Goal: Obtain resource: Obtain resource

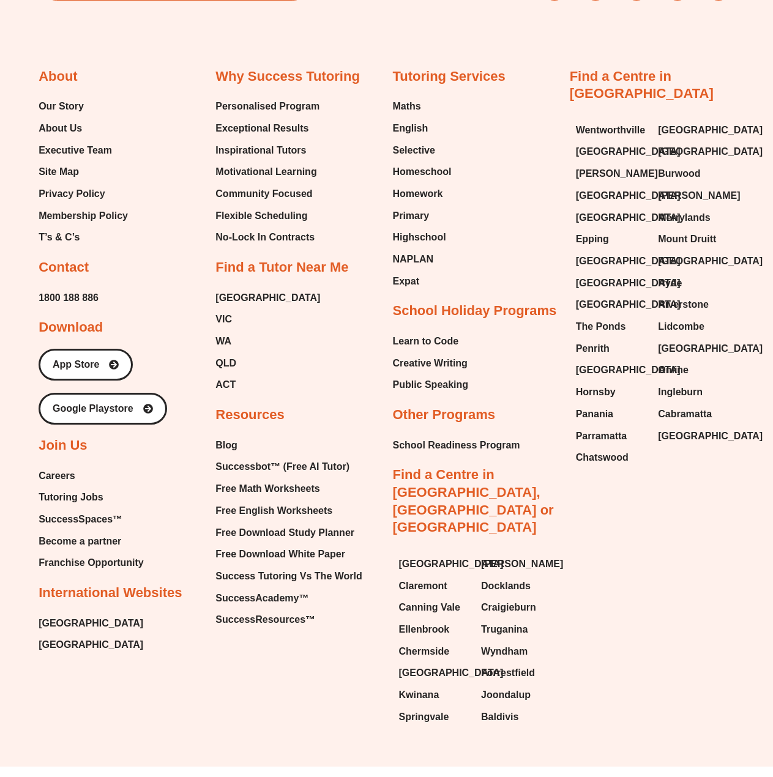
scroll to position [702, 0]
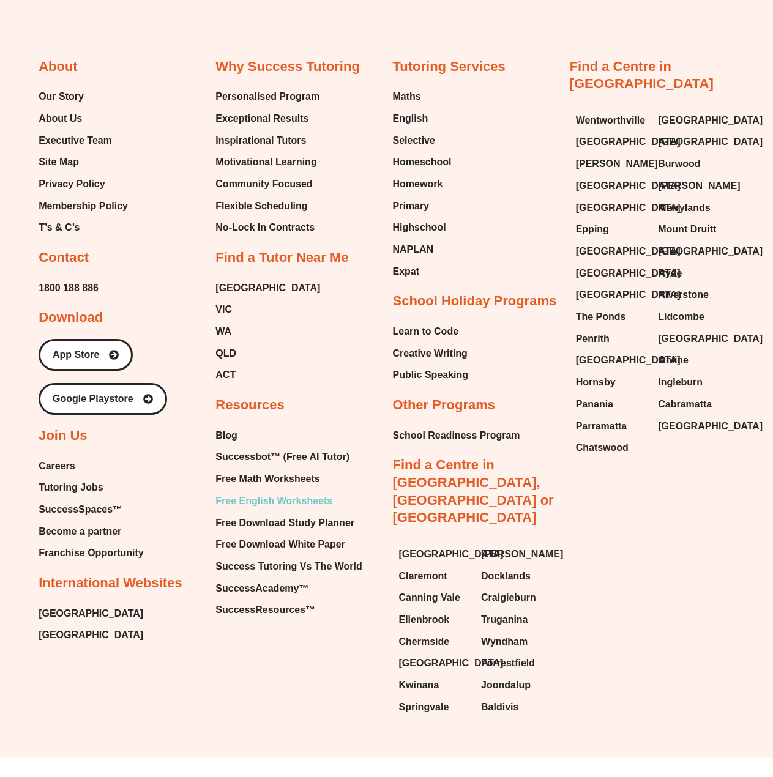
click at [251, 500] on span "Free English Worksheets" at bounding box center [273, 501] width 117 height 18
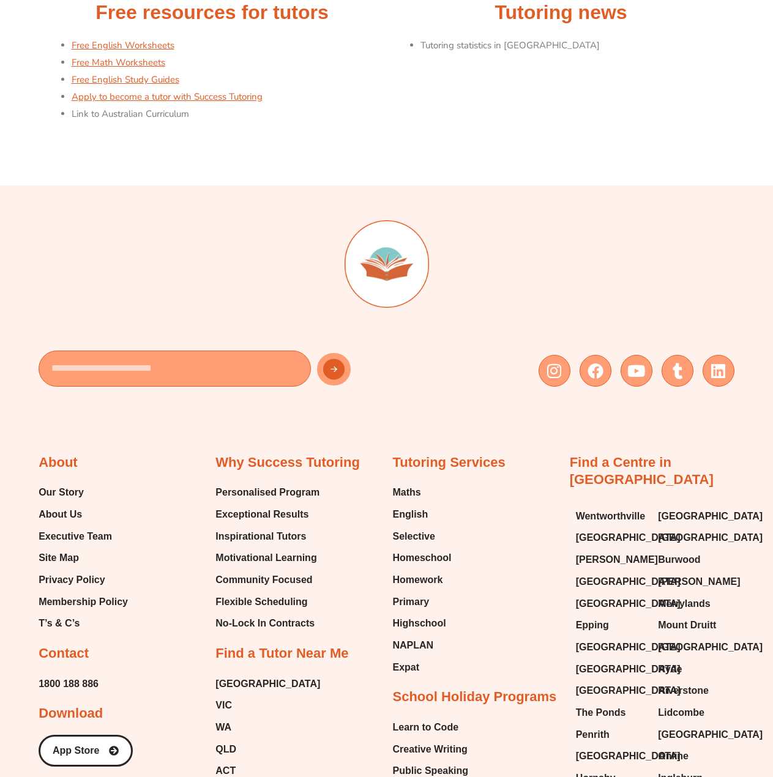
scroll to position [367, 0]
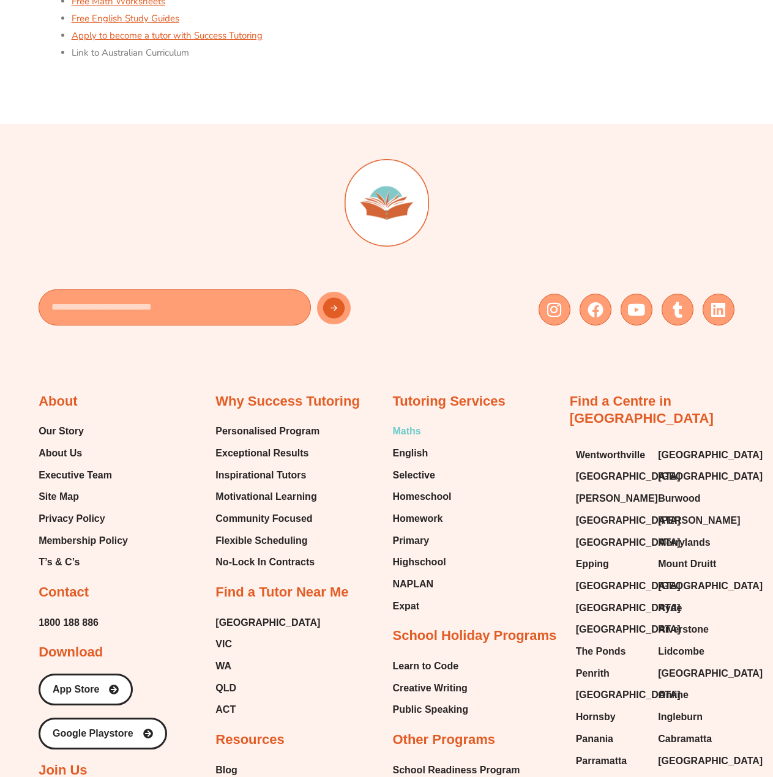
click at [407, 428] on span "Maths" at bounding box center [406, 431] width 28 height 18
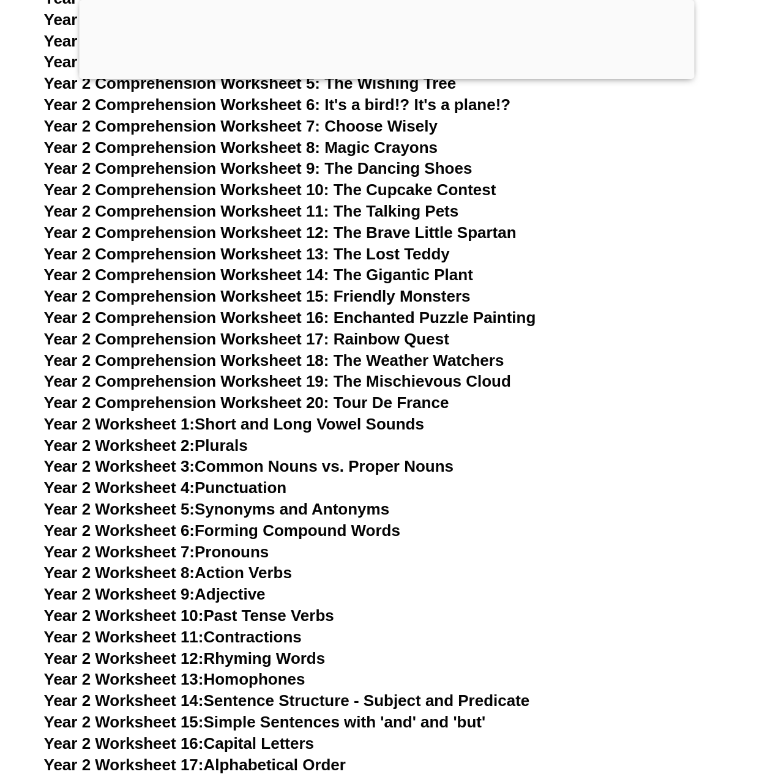
scroll to position [2939, 0]
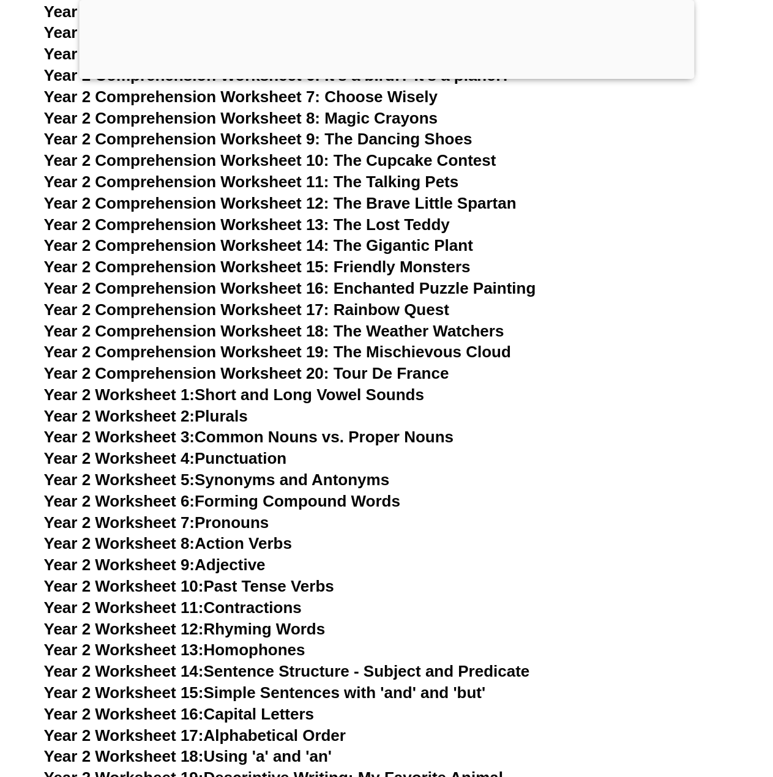
click at [175, 438] on span "Year 2 Worksheet 3:" at bounding box center [119, 437] width 151 height 18
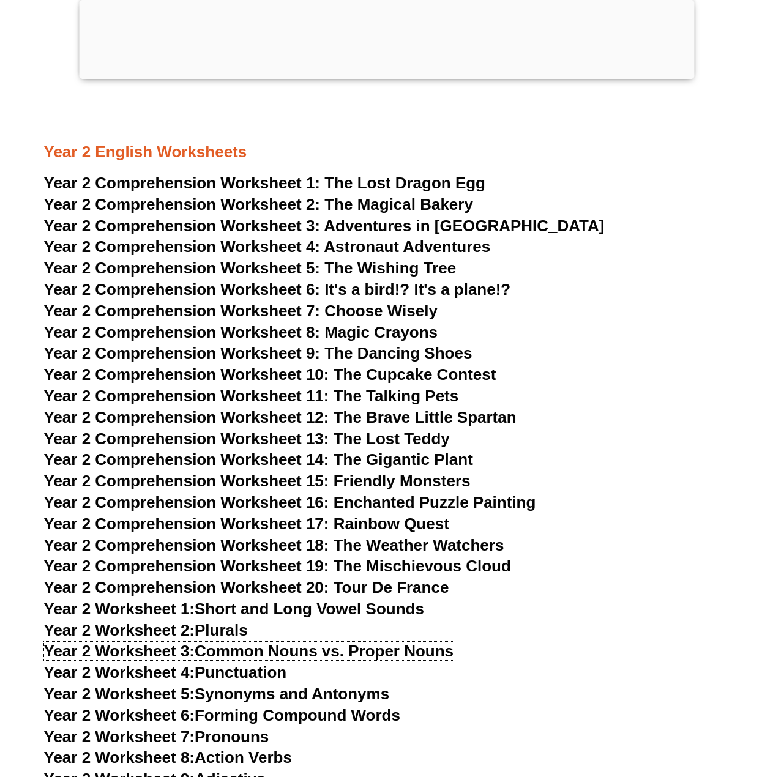
scroll to position [2694, 0]
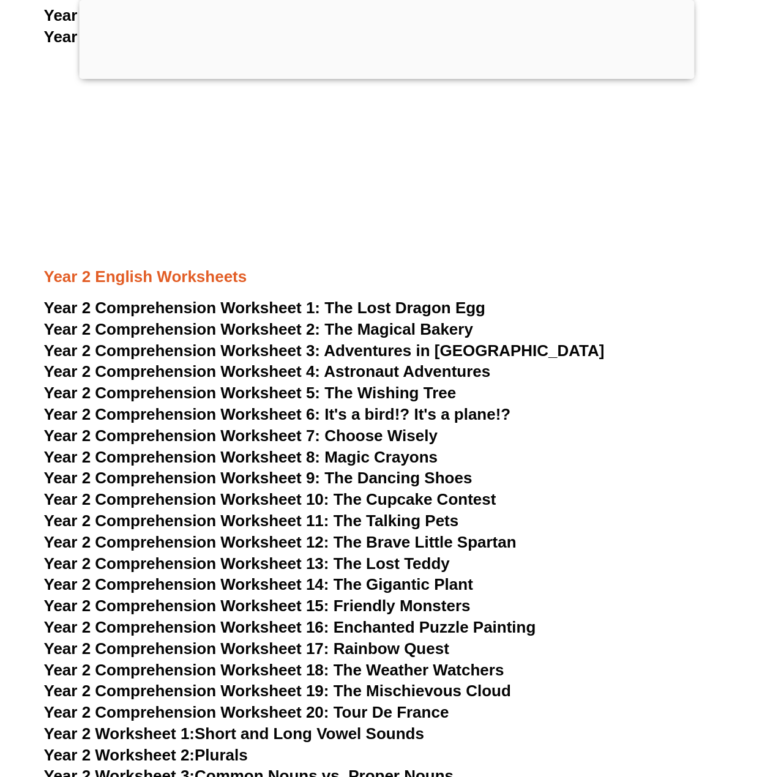
click at [280, 350] on span "Year 2 Comprehension Worksheet 3:" at bounding box center [182, 351] width 277 height 18
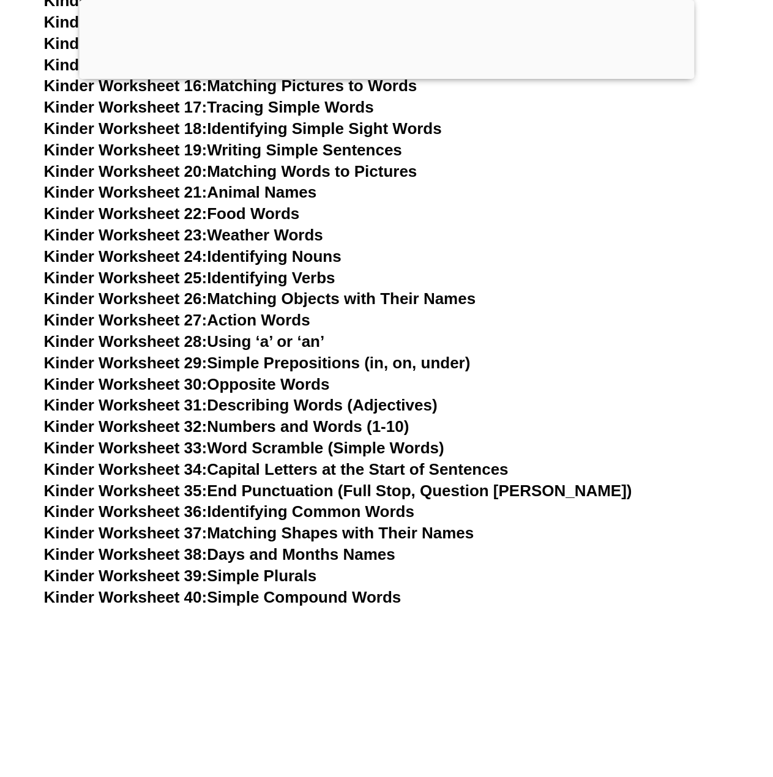
scroll to position [367, 0]
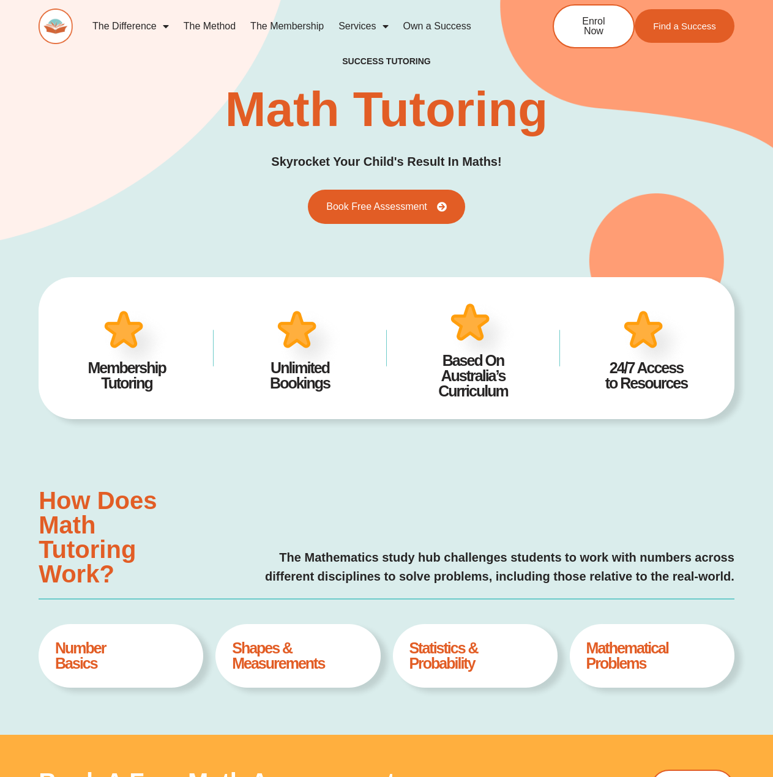
type input "*"
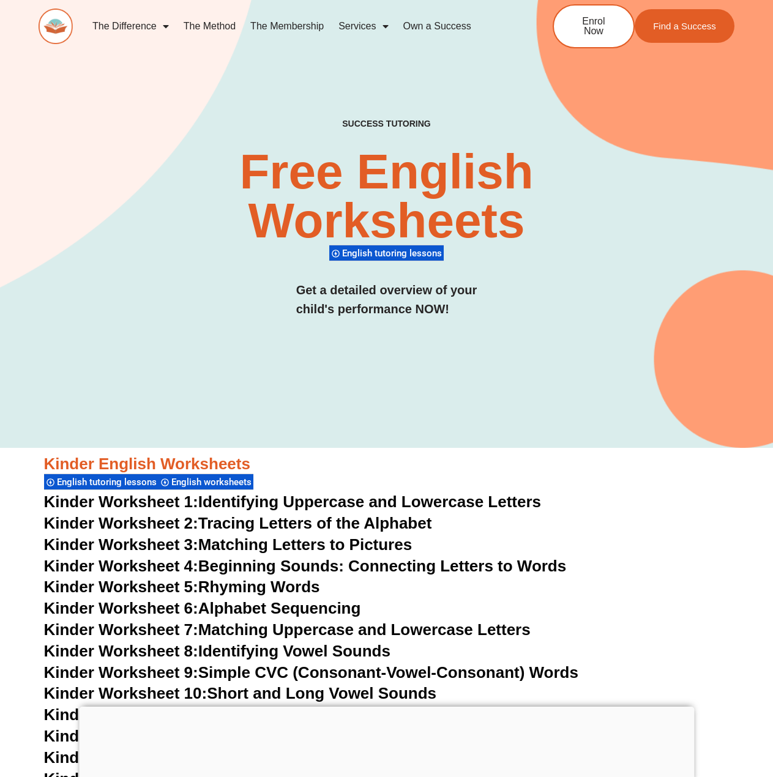
drag, startPoint x: 0, startPoint y: 0, endPoint x: 168, endPoint y: 23, distance: 169.3
click at [168, 23] on span "Menu" at bounding box center [163, 26] width 12 height 22
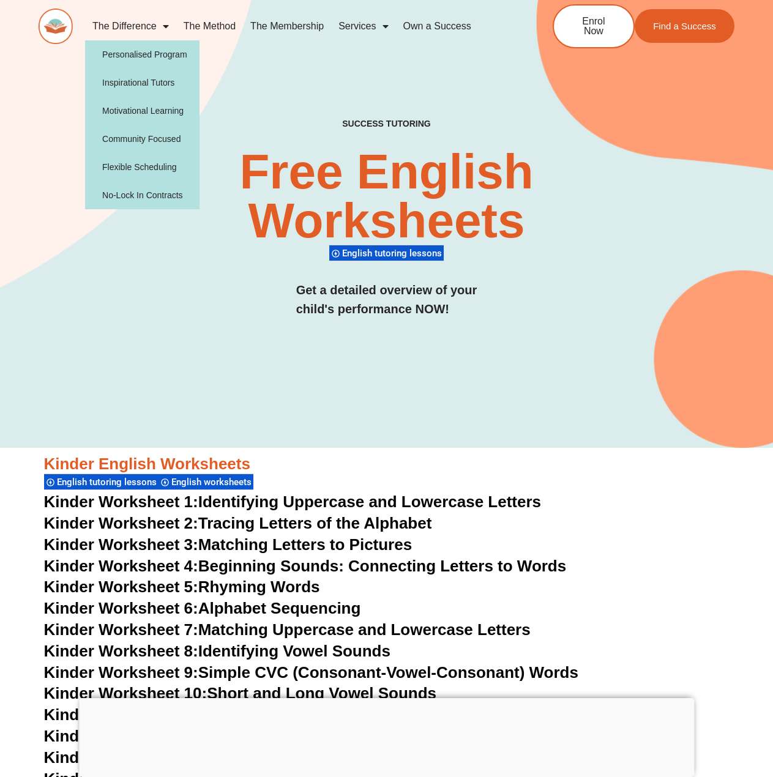
click at [168, 23] on span "Menu" at bounding box center [163, 26] width 12 height 22
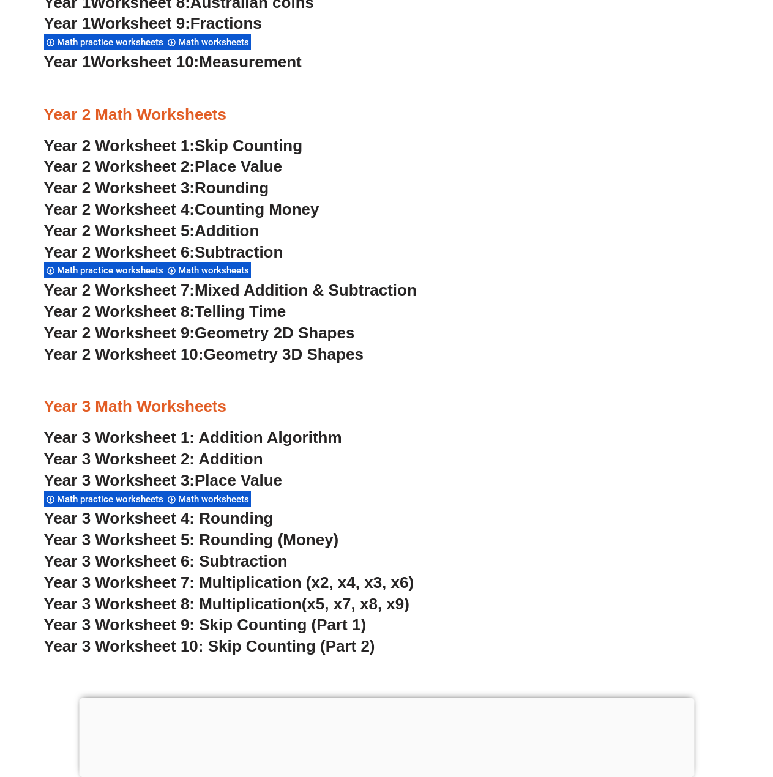
scroll to position [1286, 0]
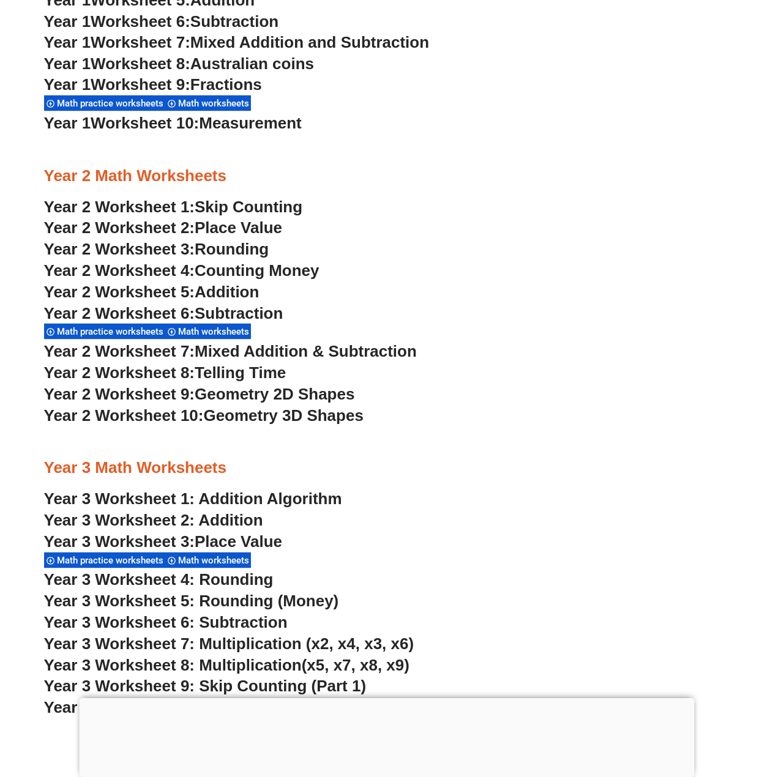
click at [125, 209] on span "Year 2 Worksheet 1:" at bounding box center [119, 207] width 151 height 18
click at [258, 222] on span "Place Value" at bounding box center [239, 228] width 88 height 18
click at [244, 250] on span "Rounding" at bounding box center [232, 249] width 74 height 18
